Goal: Task Accomplishment & Management: Use online tool/utility

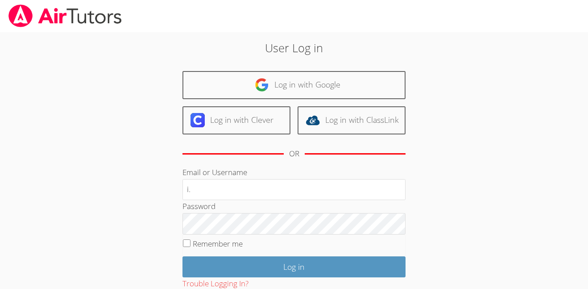
type input "i.nieves2@lodiusd.org"
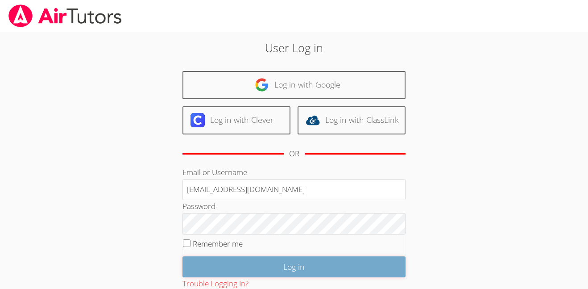
click at [235, 271] on input "Log in" at bounding box center [294, 266] width 223 height 21
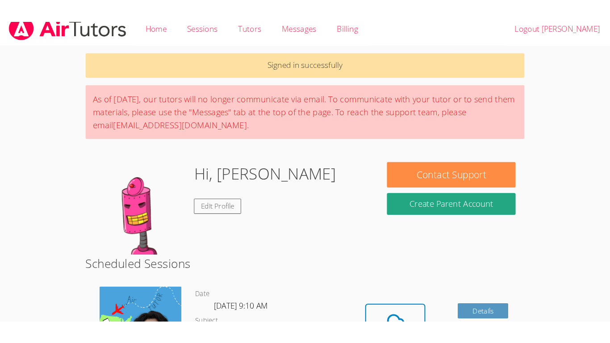
scroll to position [11, 0]
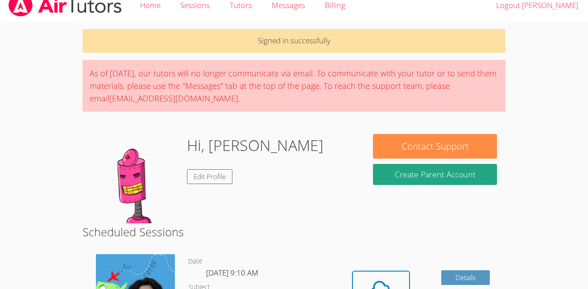
click at [380, 279] on icon at bounding box center [381, 289] width 25 height 25
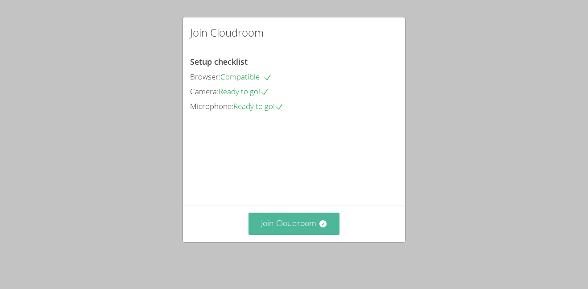
click at [324, 224] on button "Join Cloudroom" at bounding box center [294, 223] width 91 height 22
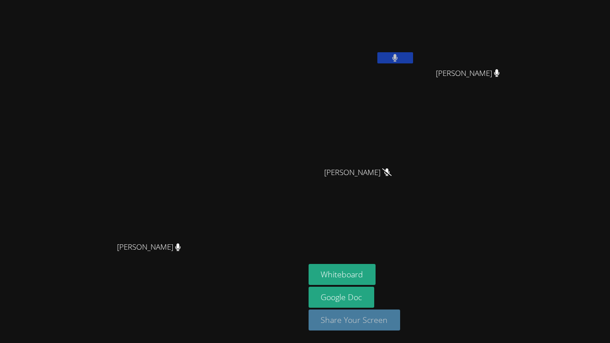
click at [400, 288] on button "Share Your Screen" at bounding box center [354, 319] width 92 height 21
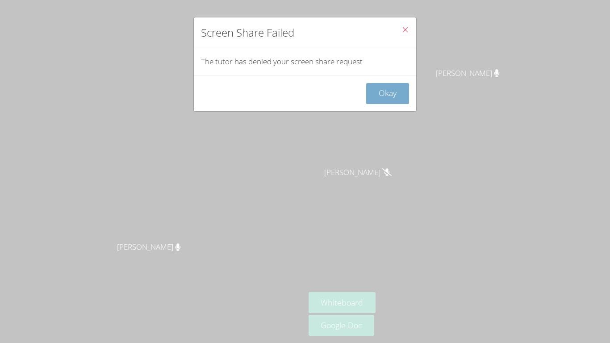
click at [397, 88] on button "Okay" at bounding box center [387, 93] width 43 height 21
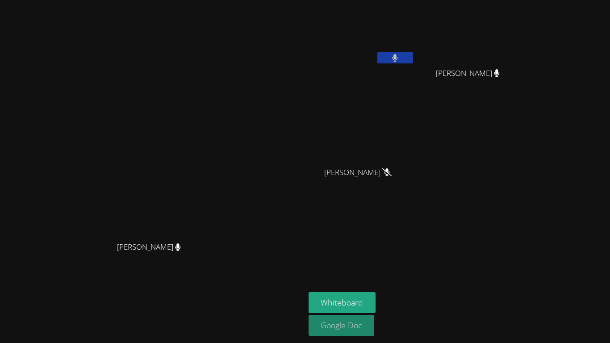
click at [374, 288] on link "Google Doc" at bounding box center [341, 325] width 66 height 21
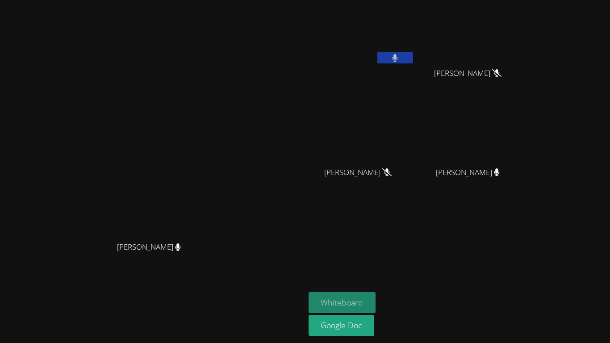
click at [376, 288] on button "Whiteboard" at bounding box center [341, 302] width 67 height 21
click at [499, 229] on aside "Itzel Gutierrez-Nieves Tiffanny Menchaca Tiffanny Menchaca Aaron Hinojosa Aaron…" at bounding box center [416, 171] width 223 height 343
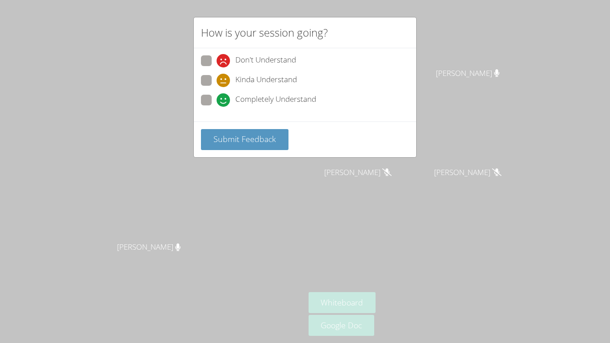
click at [293, 88] on div "Kinda Understand" at bounding box center [305, 83] width 208 height 16
click at [295, 93] on span "Completely Understand" at bounding box center [275, 99] width 81 height 13
click at [224, 95] on input "Completely Understand" at bounding box center [220, 99] width 8 height 8
radio input "true"
click at [279, 143] on button "Submit Feedback" at bounding box center [244, 139] width 87 height 21
